Goal: Task Accomplishment & Management: Use online tool/utility

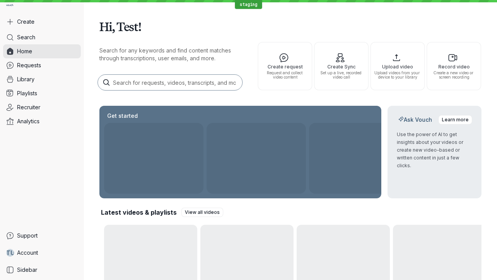
click at [42, 22] on button "Create" at bounding box center [42, 22] width 78 height 14
